Goal: Information Seeking & Learning: Learn about a topic

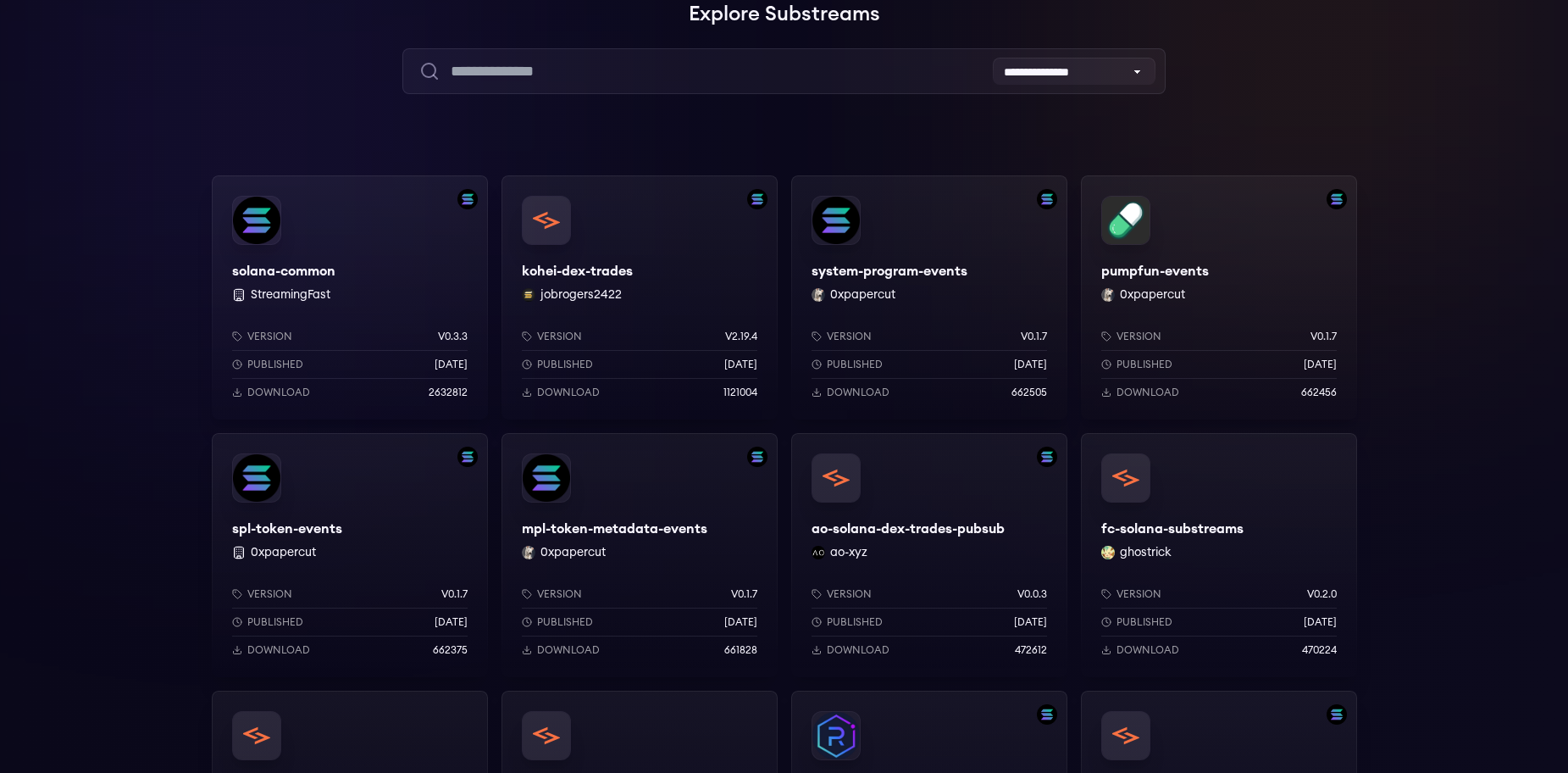
scroll to position [85, 0]
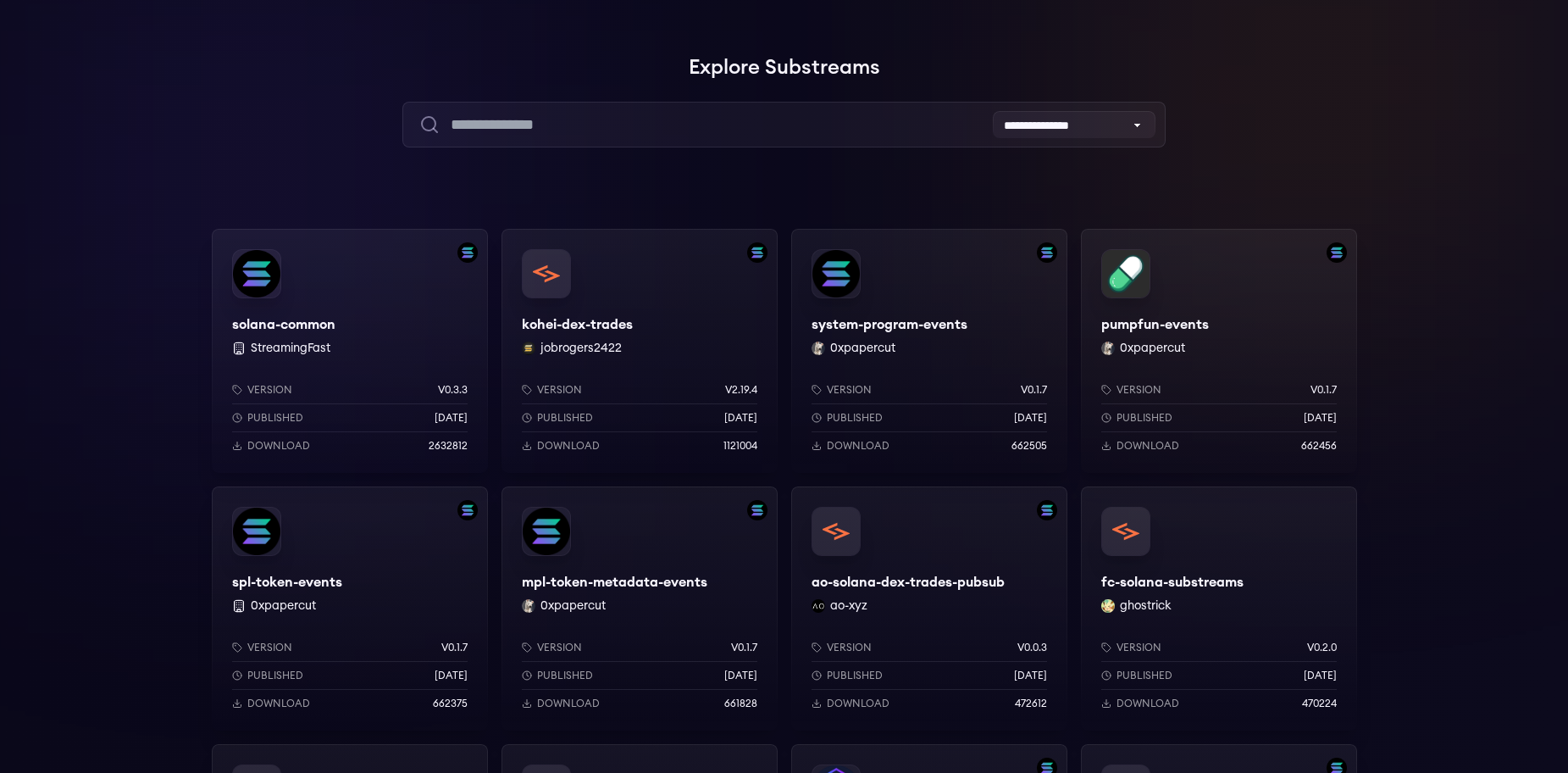
click at [1216, 324] on div "pumpfun-events 0xpapercut Version v0.1.7 Published 8 months ago Download 662456" at bounding box center [1219, 351] width 276 height 244
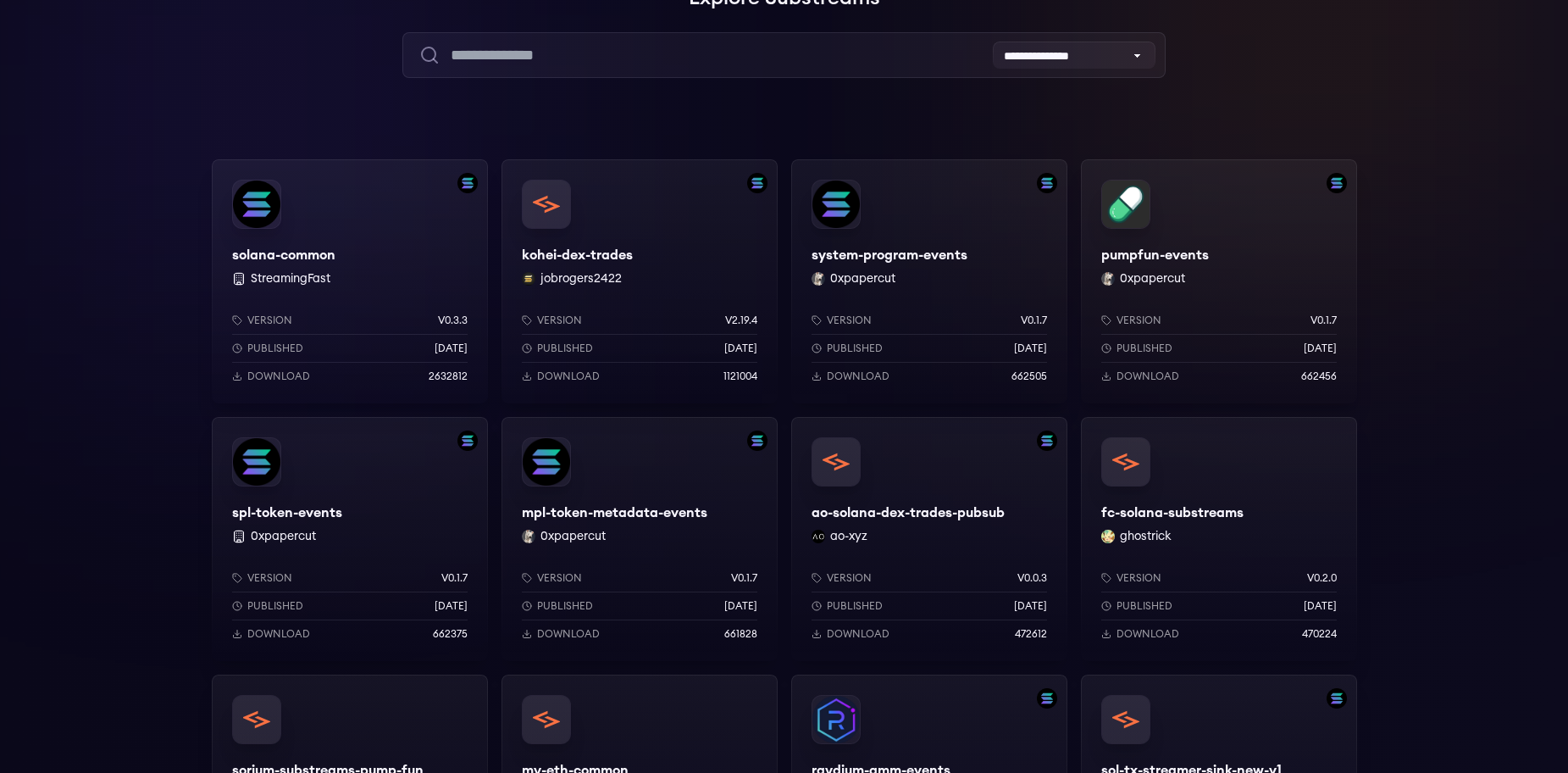
scroll to position [0, 0]
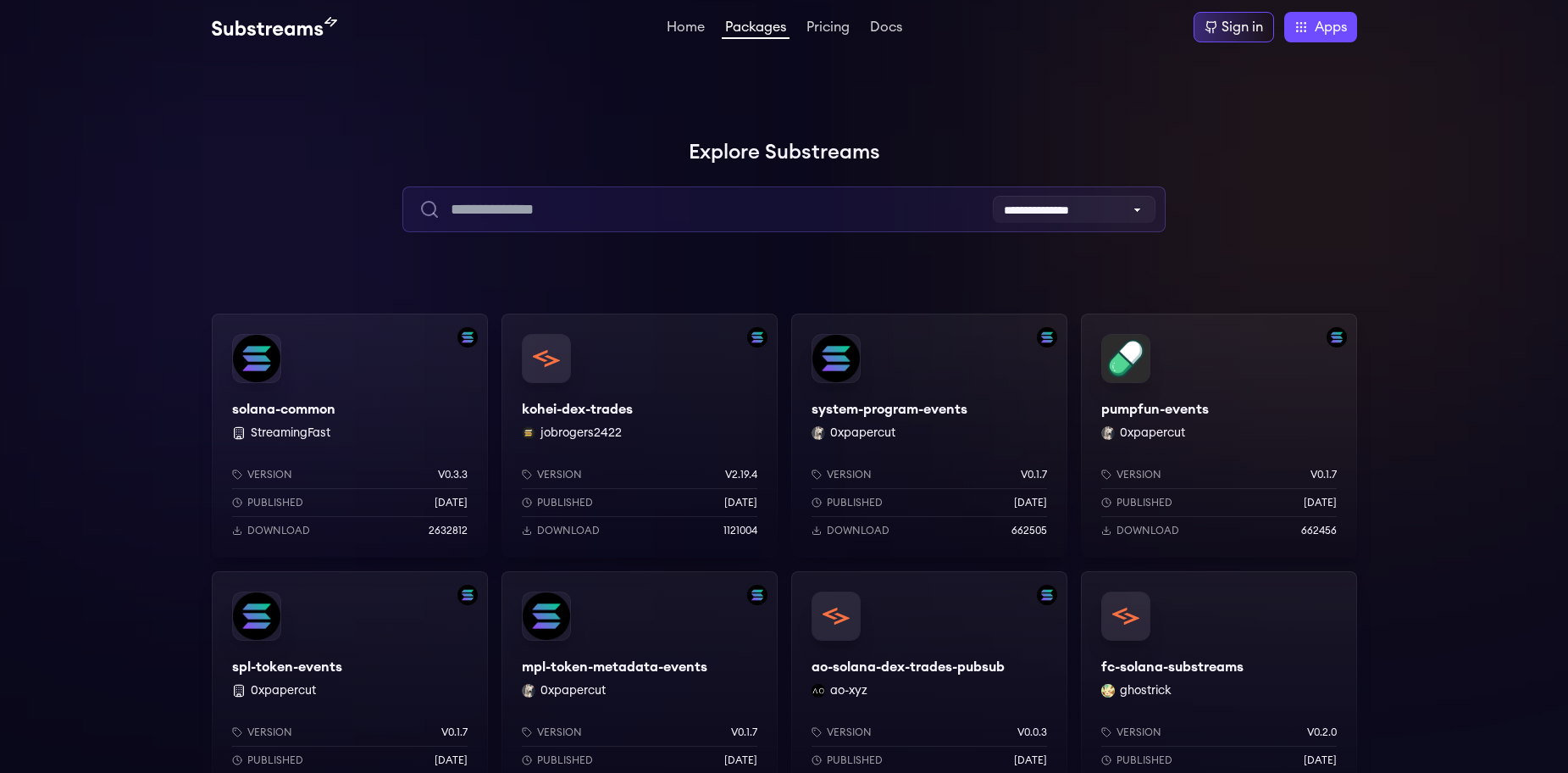
click at [719, 215] on input "text" at bounding box center [784, 209] width 763 height 45
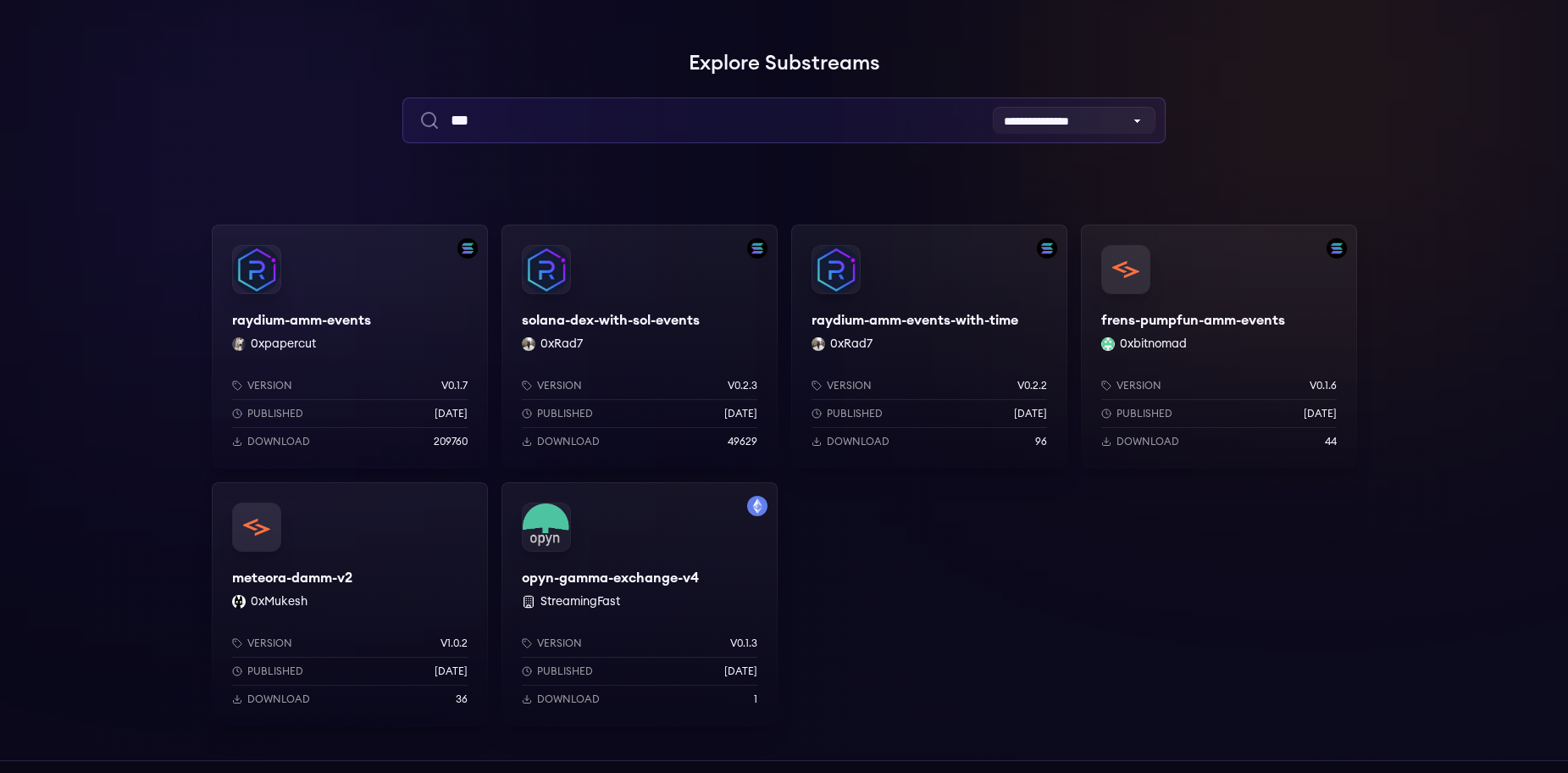
scroll to position [85, 0]
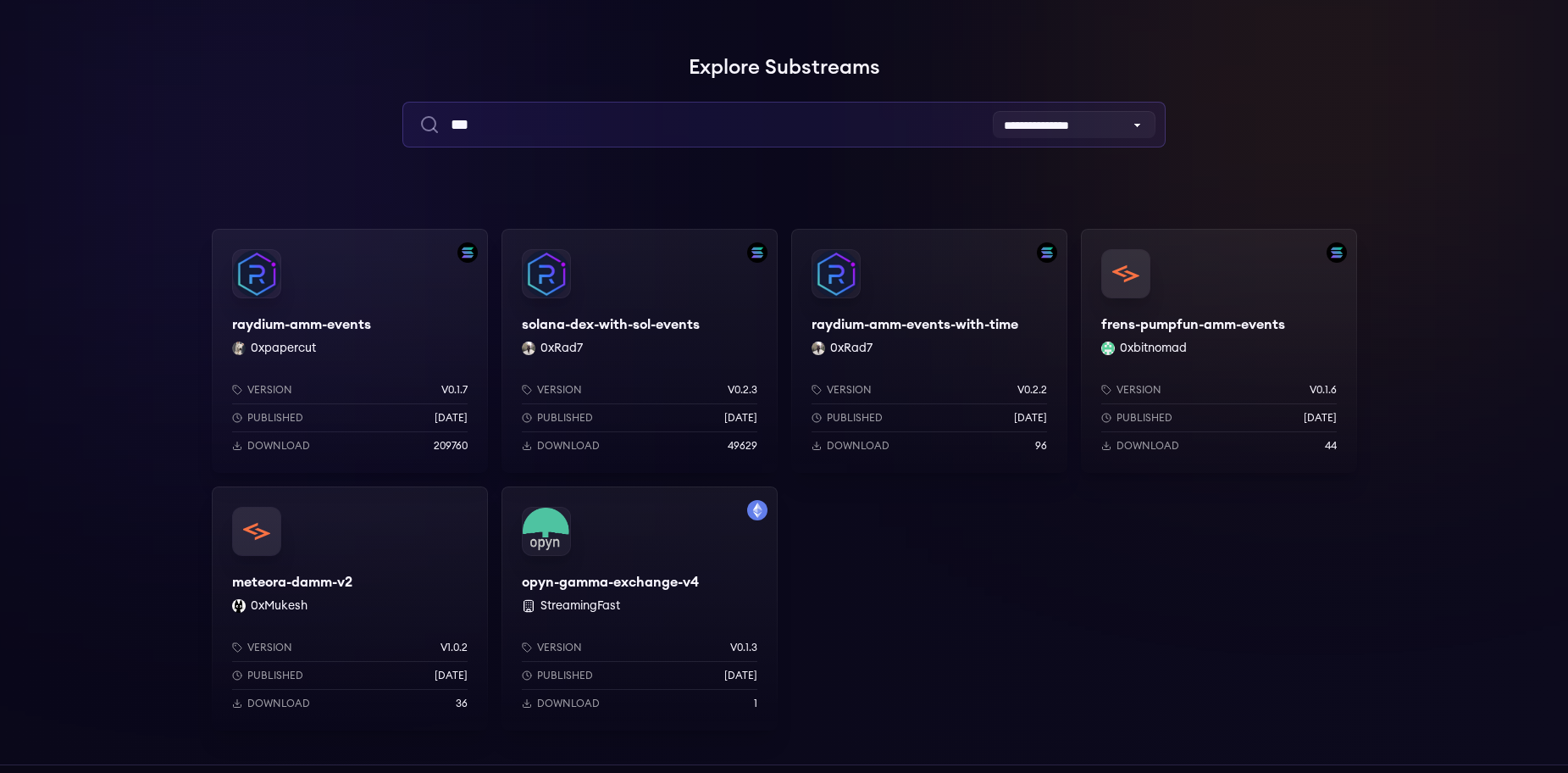
type input "***"
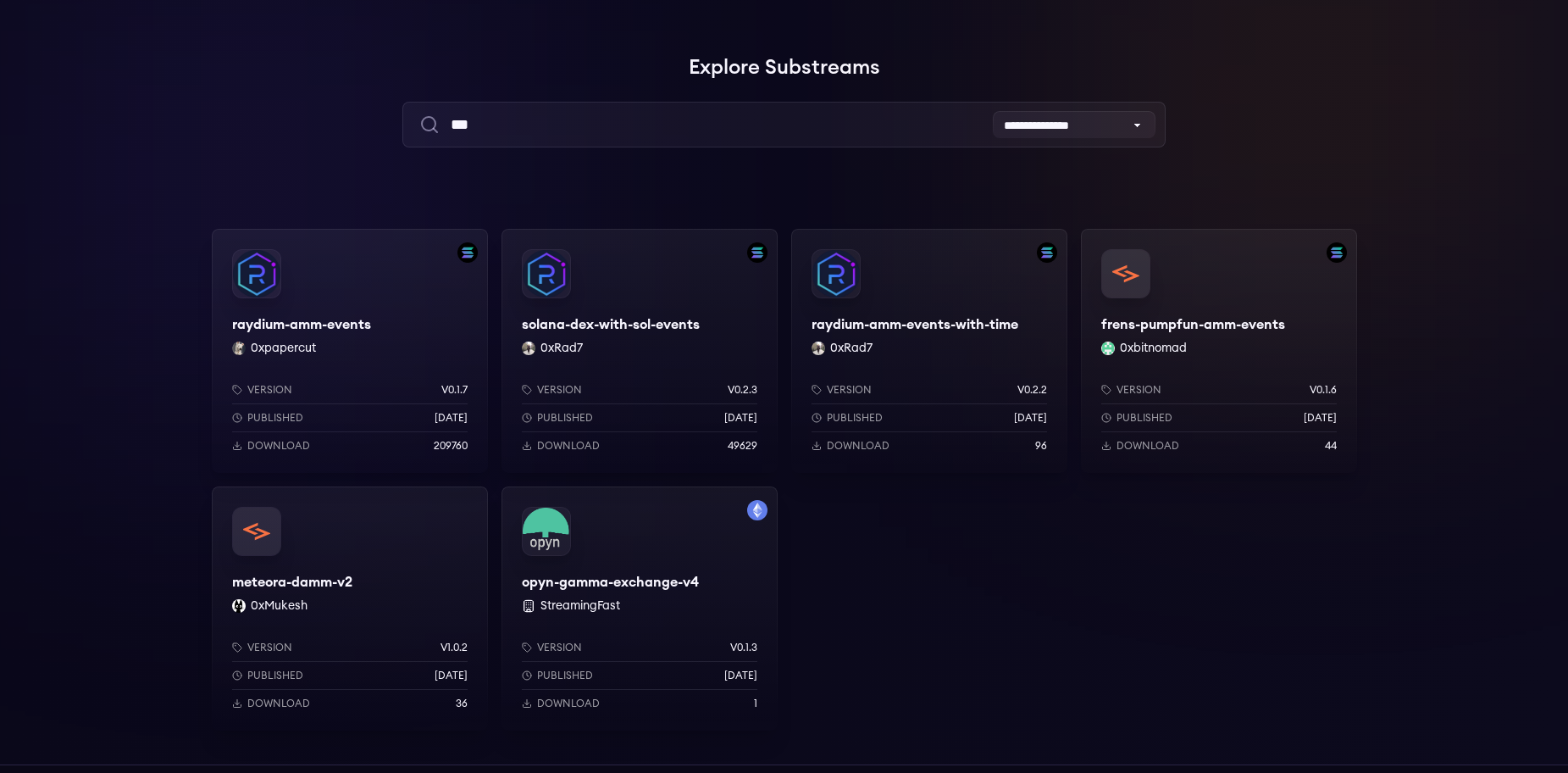
click at [1261, 324] on div "frens-pumpfun-amm-events 0xbitnomad Version v0.1.6 Published 3 months ago Downl…" at bounding box center [1219, 351] width 276 height 244
click at [391, 322] on div "raydium-amm-events 0xpapercut Version v0.1.7 Published 8 months ago Download 20…" at bounding box center [350, 351] width 276 height 244
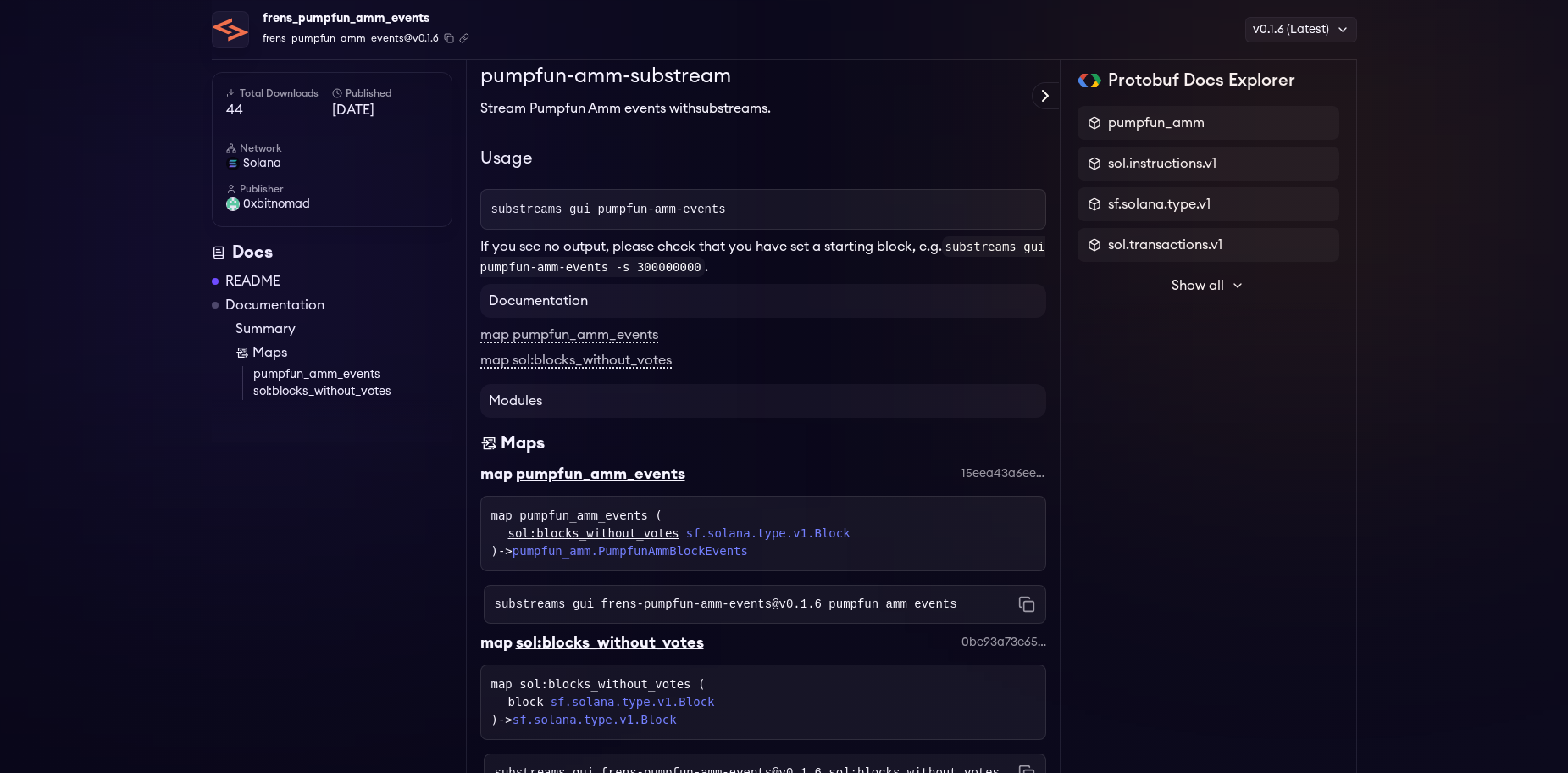
scroll to position [254, 0]
